Goal: Go to known website: Access a specific website the user already knows

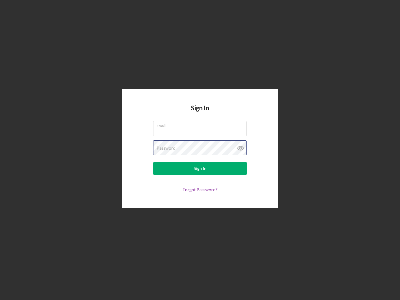
click at [200, 150] on div "Password" at bounding box center [200, 148] width 94 height 16
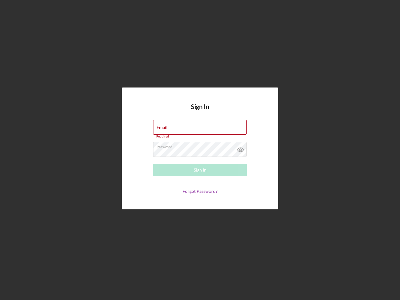
click at [241, 148] on icon at bounding box center [241, 150] width 16 height 16
